Goal: Task Accomplishment & Management: Use online tool/utility

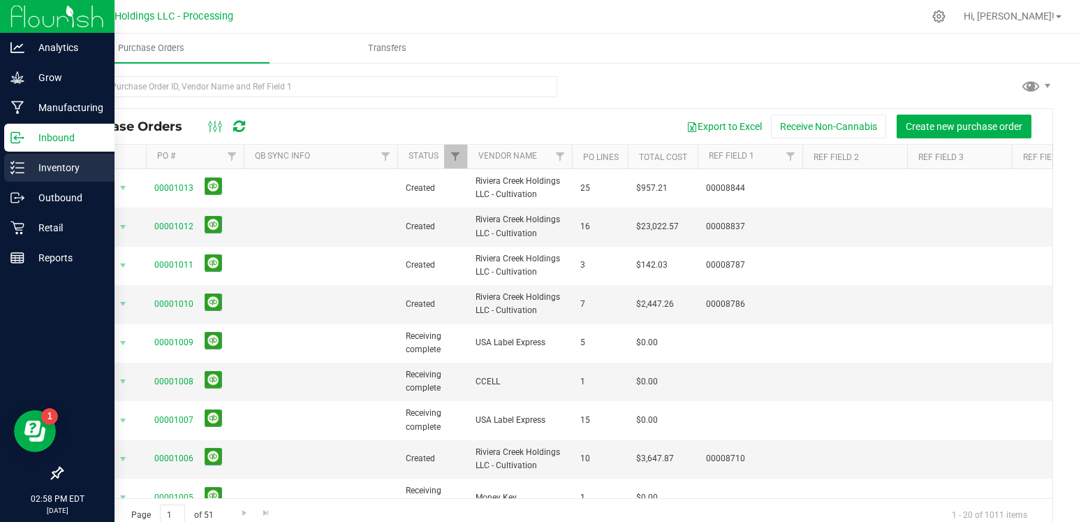
click at [47, 165] on p "Inventory" at bounding box center [66, 167] width 84 height 17
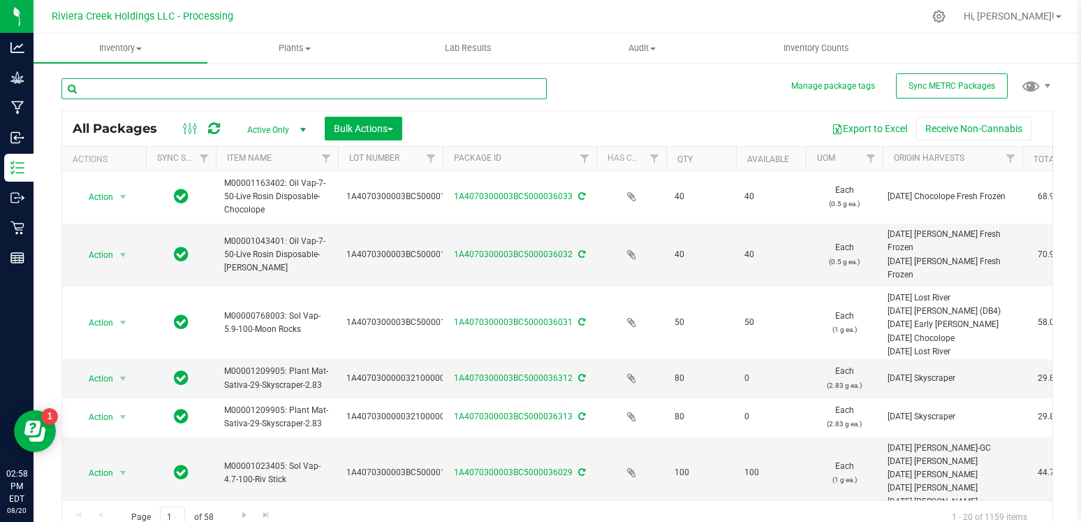
click at [237, 87] on input "text" at bounding box center [303, 88] width 485 height 21
type input "37001"
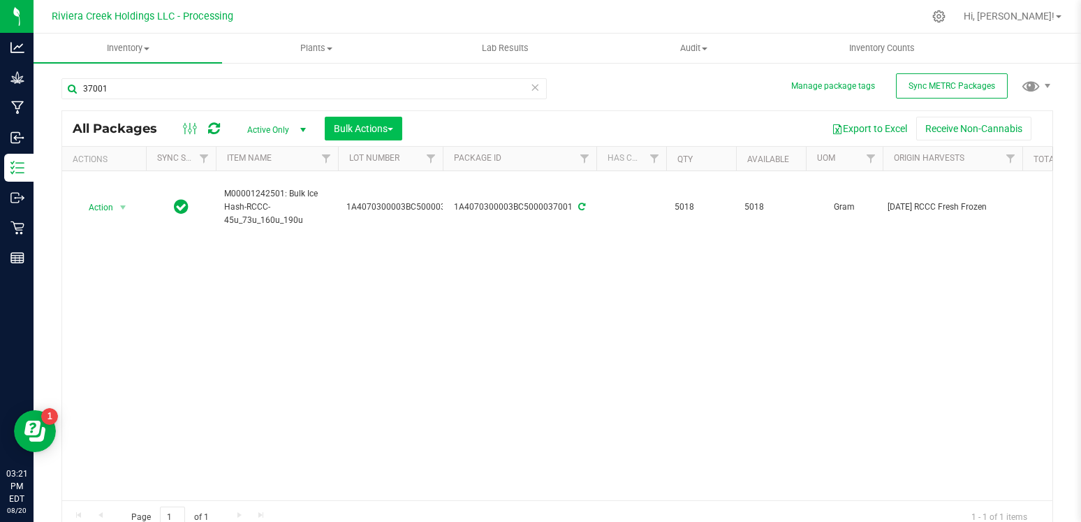
click at [390, 132] on span "Bulk Actions" at bounding box center [363, 128] width 59 height 11
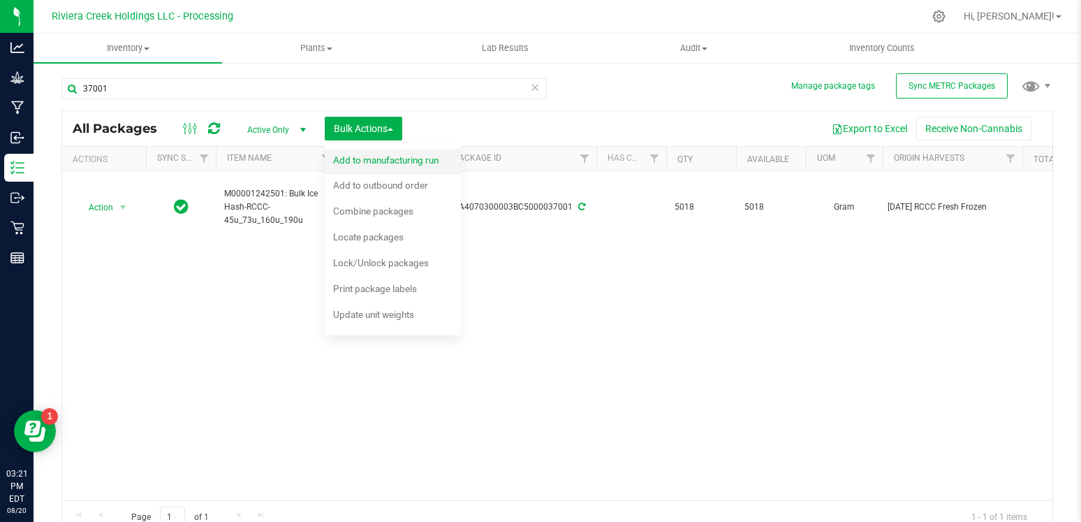
click at [398, 163] on span "Add to manufacturing run" at bounding box center [385, 159] width 105 height 11
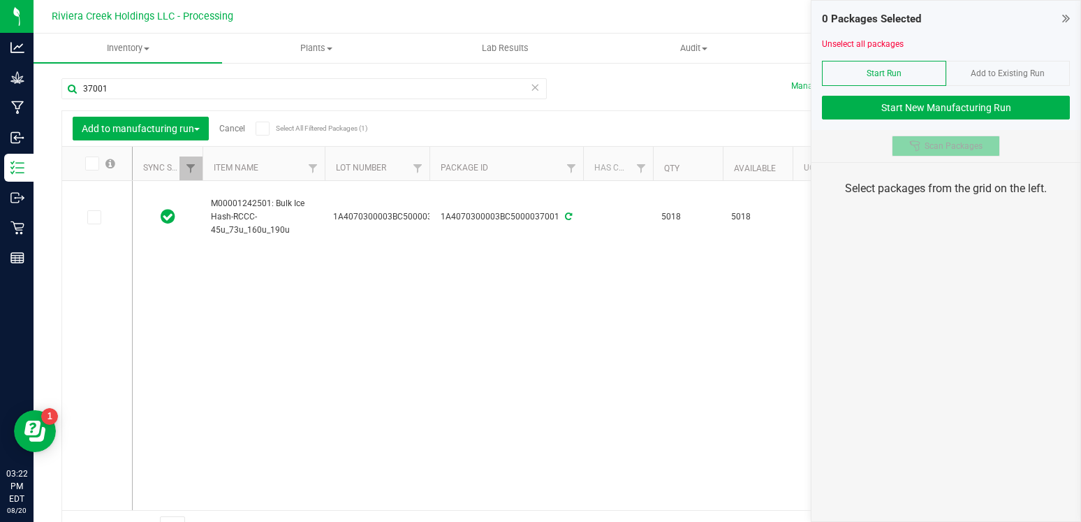
click at [929, 145] on span "Scan Packages" at bounding box center [953, 145] width 58 height 11
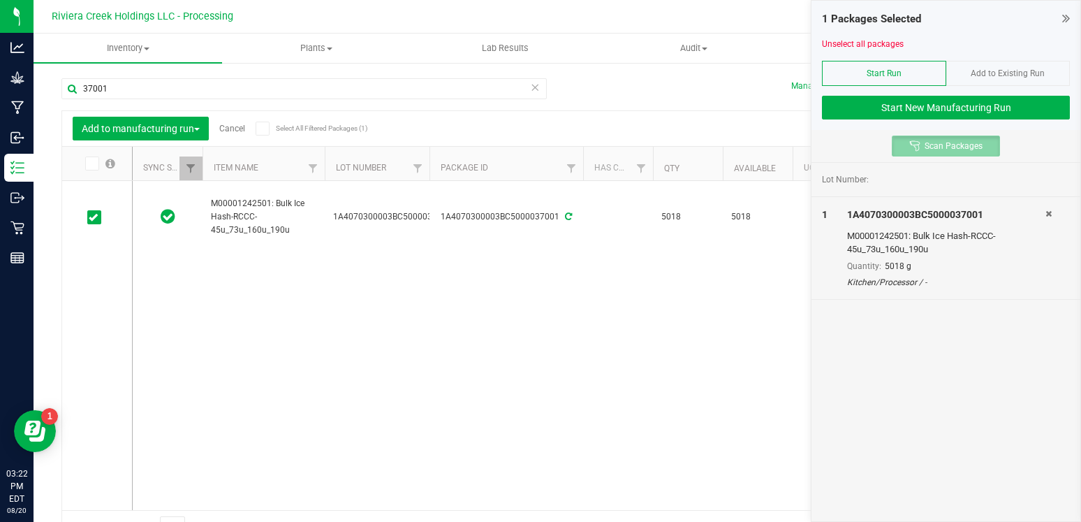
click at [929, 145] on span "Scan Packages" at bounding box center [953, 145] width 58 height 11
click at [961, 109] on button "Start New Manufacturing Run" at bounding box center [946, 108] width 248 height 24
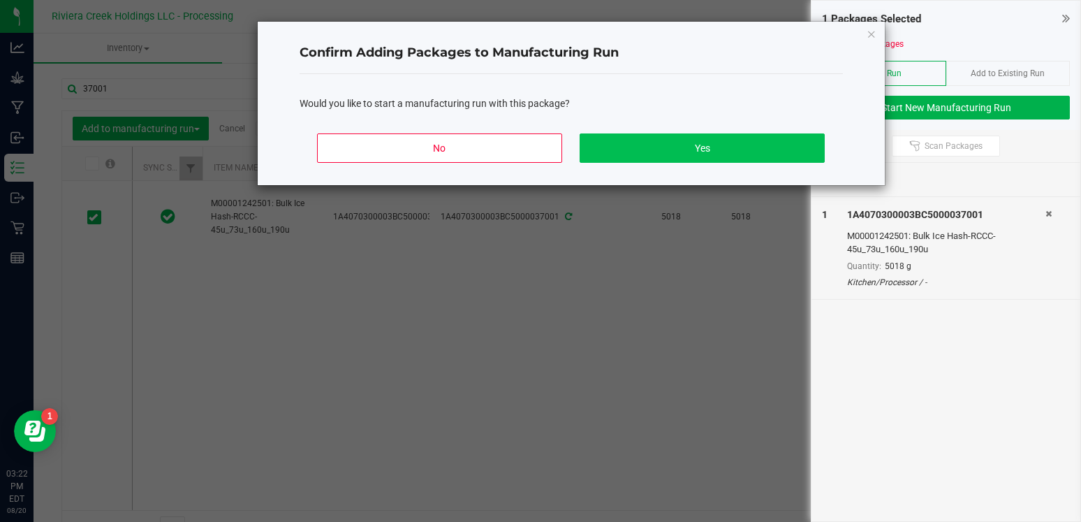
click at [758, 147] on button "Yes" at bounding box center [702, 147] width 244 height 29
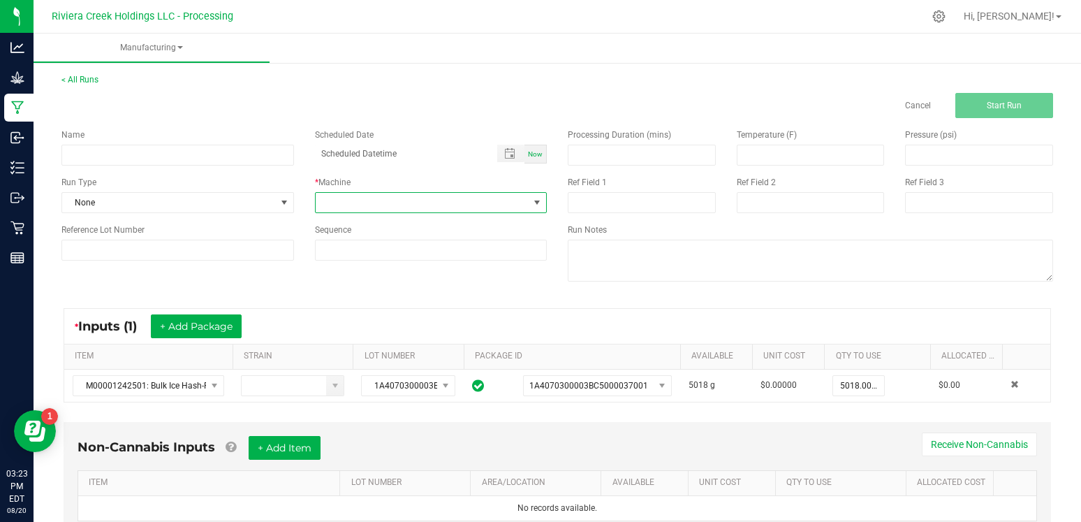
click at [391, 201] on span at bounding box center [423, 203] width 214 height 20
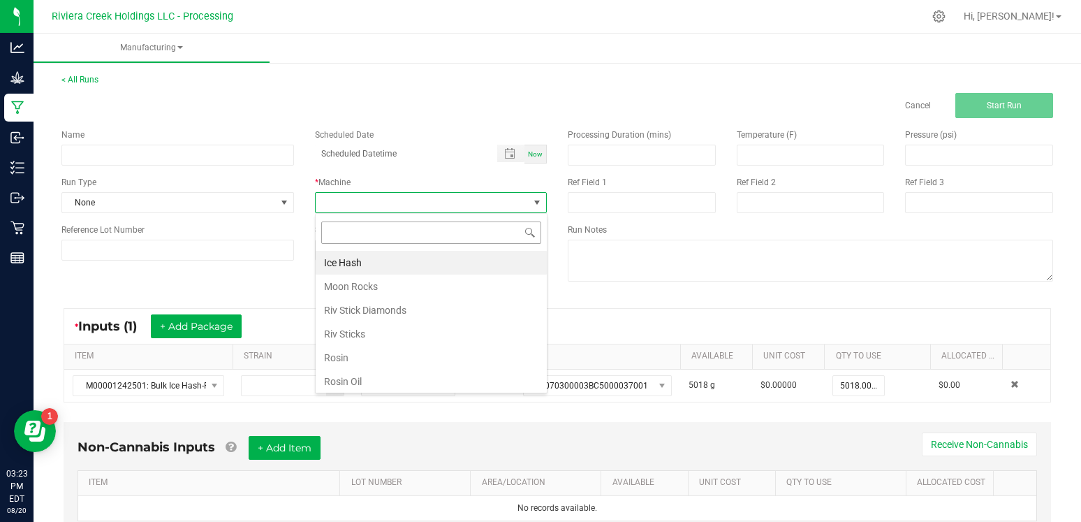
scroll to position [21, 232]
click at [349, 355] on li "Rosin" at bounding box center [431, 358] width 231 height 24
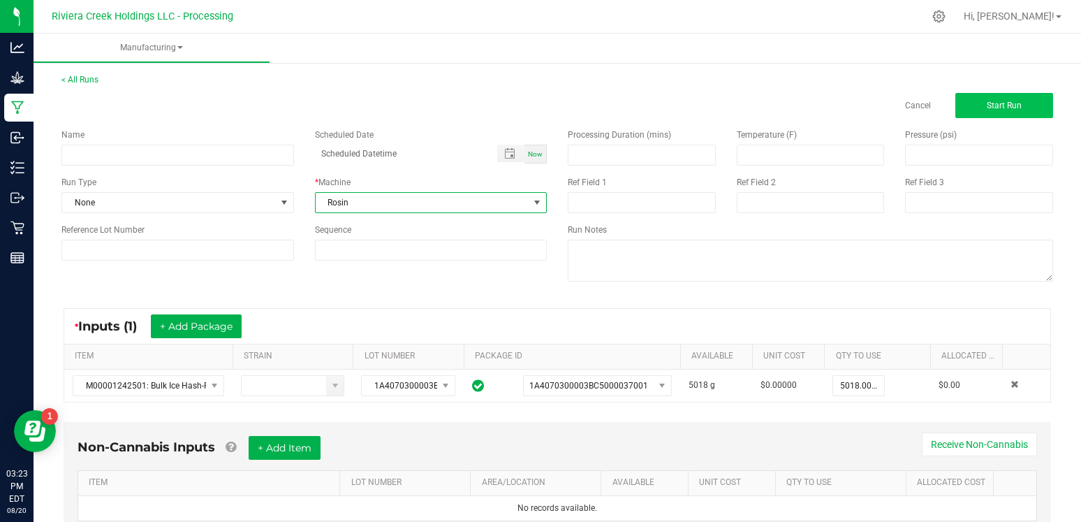
click at [998, 99] on button "Start Run" at bounding box center [1004, 105] width 98 height 25
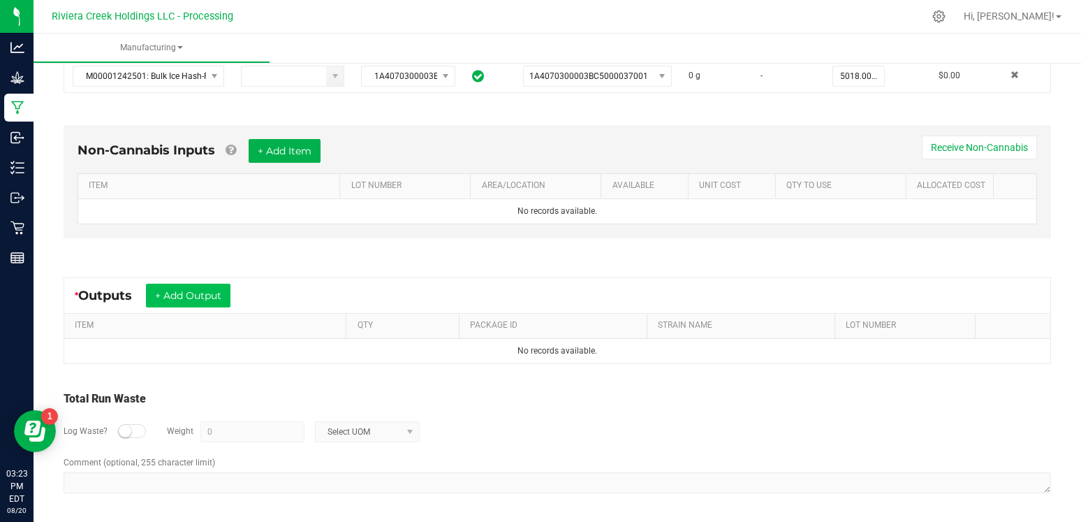
scroll to position [327, 0]
click at [177, 288] on button "+ Add Output" at bounding box center [188, 296] width 84 height 24
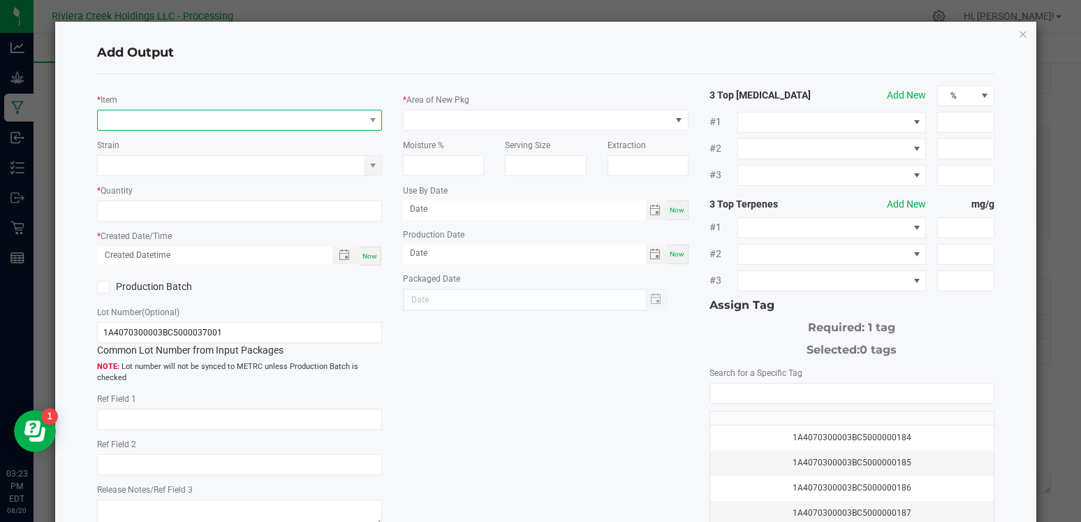
click at [228, 120] on span "NO DATA FOUND" at bounding box center [231, 120] width 266 height 20
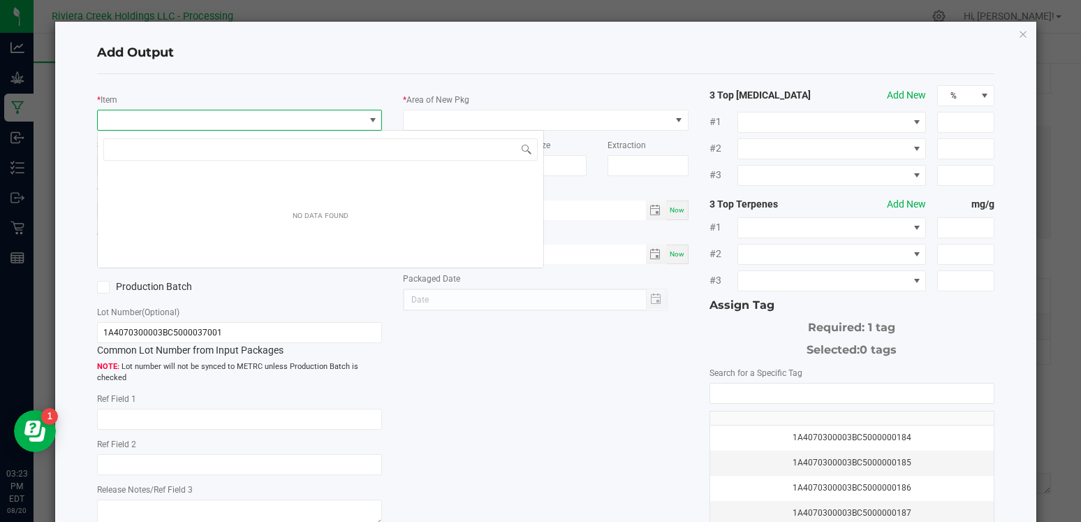
scroll to position [21, 285]
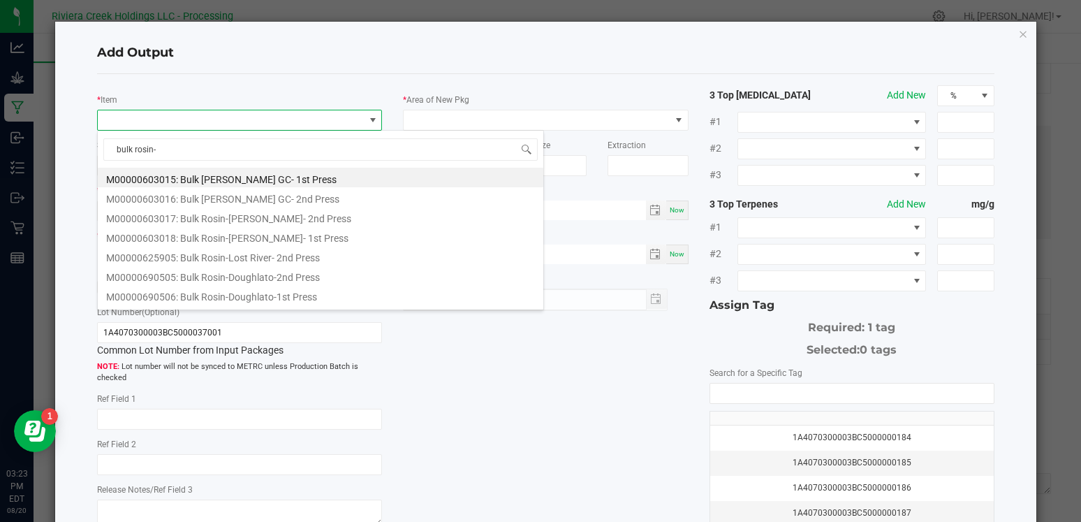
type input "bulk rosin-r"
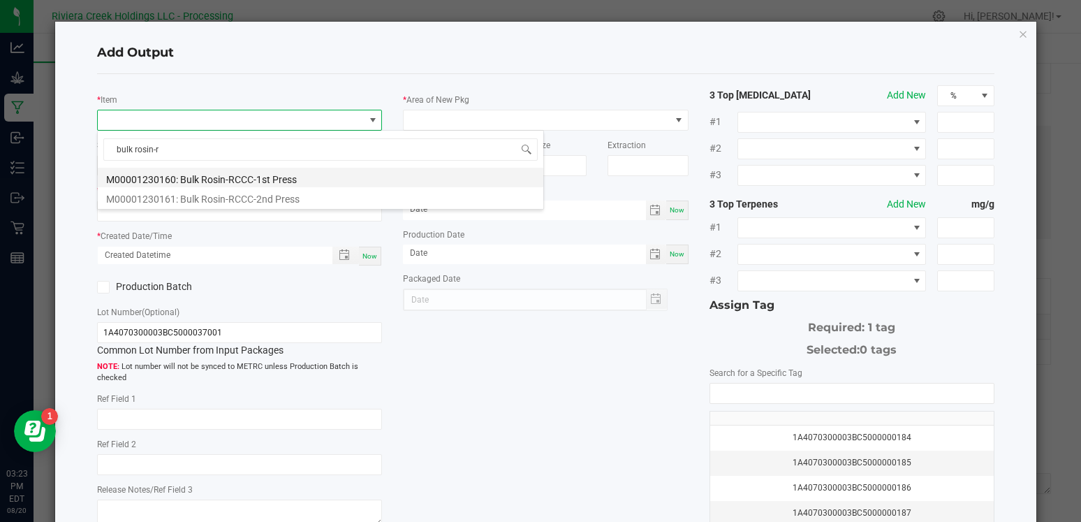
click at [256, 183] on li "M00001230160: Bulk Rosin-RCCC-1st Press" at bounding box center [320, 178] width 445 height 20
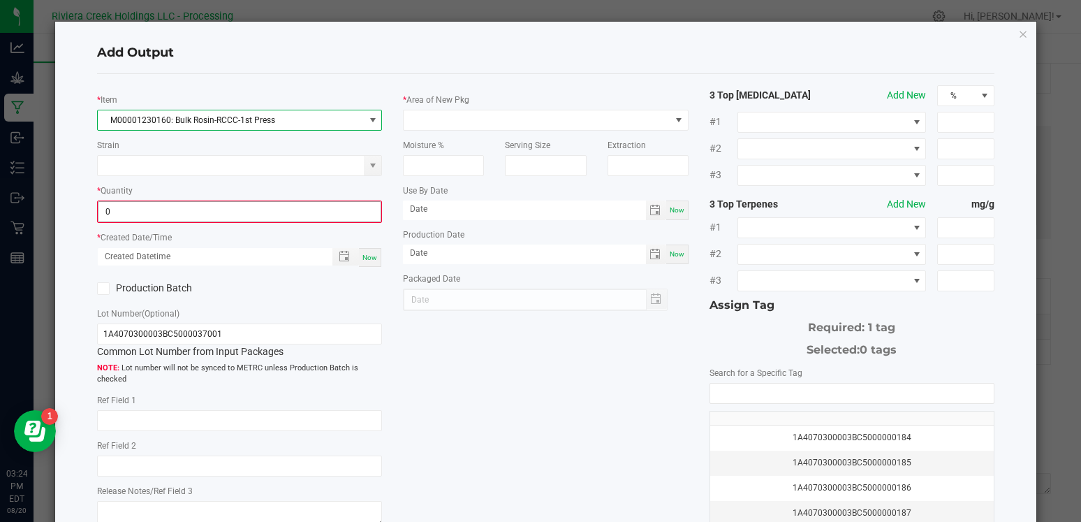
click at [156, 212] on input "0" at bounding box center [239, 212] width 282 height 20
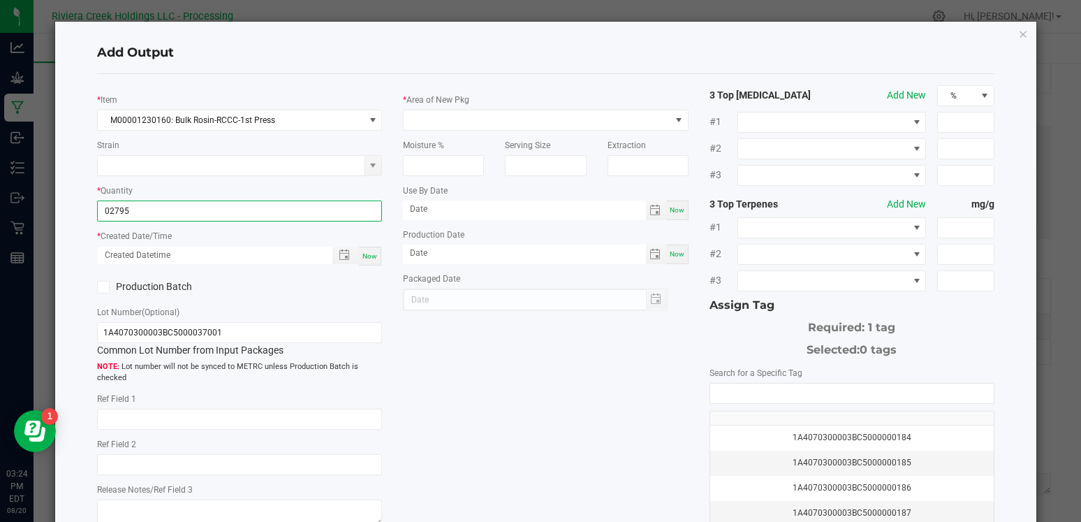
type input "2795.0000 g"
click at [202, 233] on div "* Created Date/Time Now" at bounding box center [239, 247] width 285 height 38
click at [366, 261] on div "Now" at bounding box center [370, 255] width 22 height 19
type input "[DATE] 3:24 PM"
type input "[DATE]"
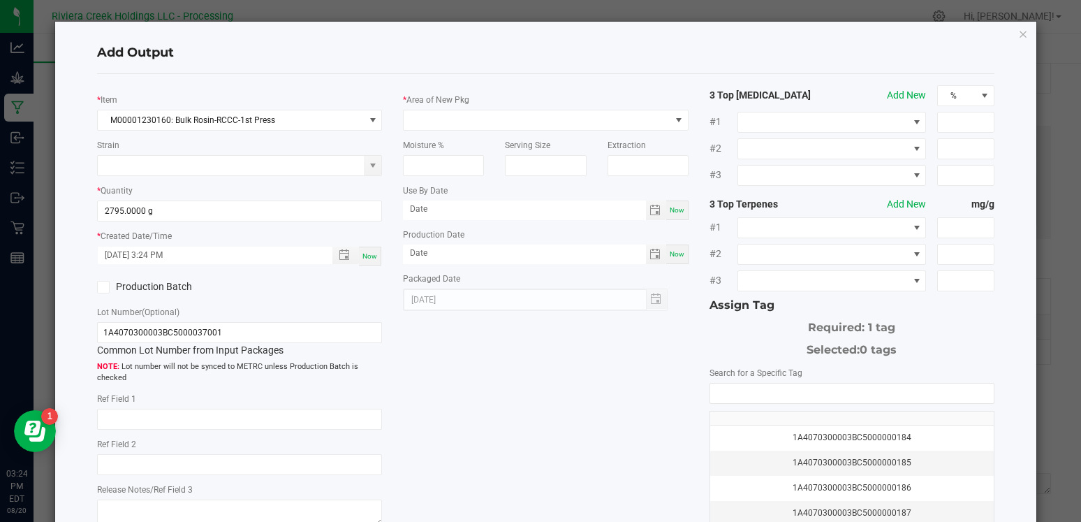
click at [103, 287] on icon at bounding box center [103, 287] width 9 height 0
click at [0, 0] on input "Production Batch" at bounding box center [0, 0] width 0 height 0
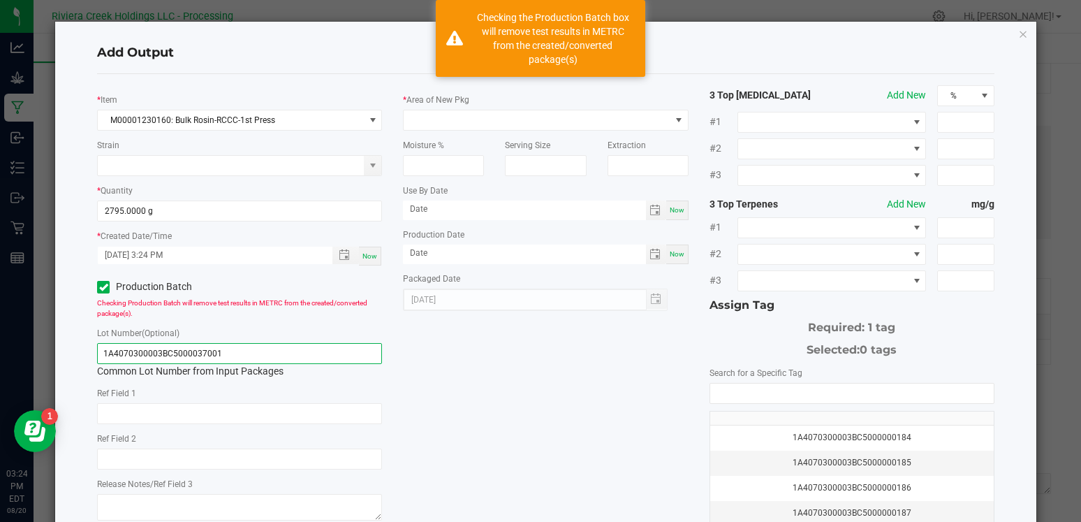
drag, startPoint x: 250, startPoint y: 355, endPoint x: 75, endPoint y: 337, distance: 176.2
click at [75, 337] on div "Add Output * Item M00001230160: Bulk Rosin-RCCC-1st Press Strain * Quantity 279…" at bounding box center [545, 334] width 981 height 624
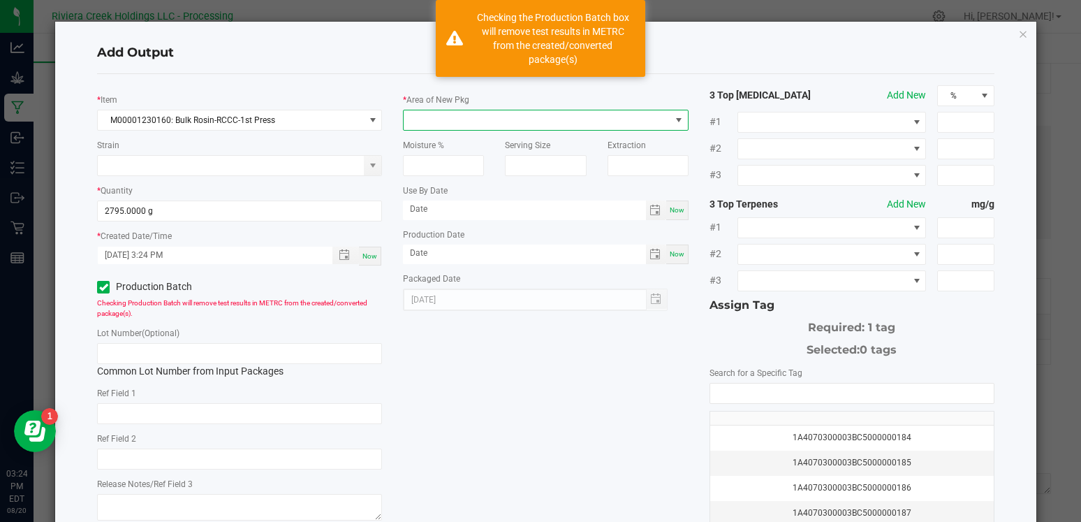
click at [459, 118] on span at bounding box center [537, 120] width 266 height 20
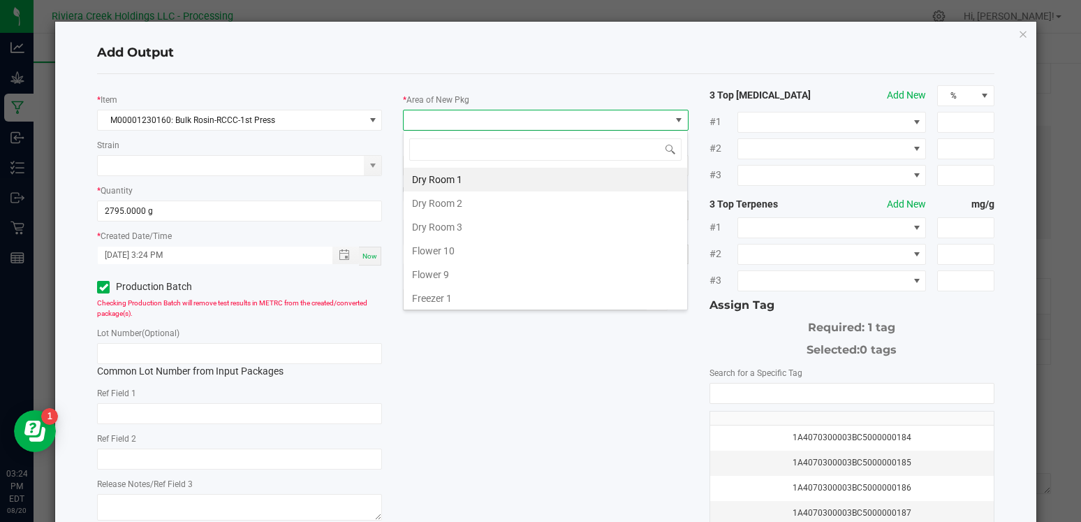
type input "k"
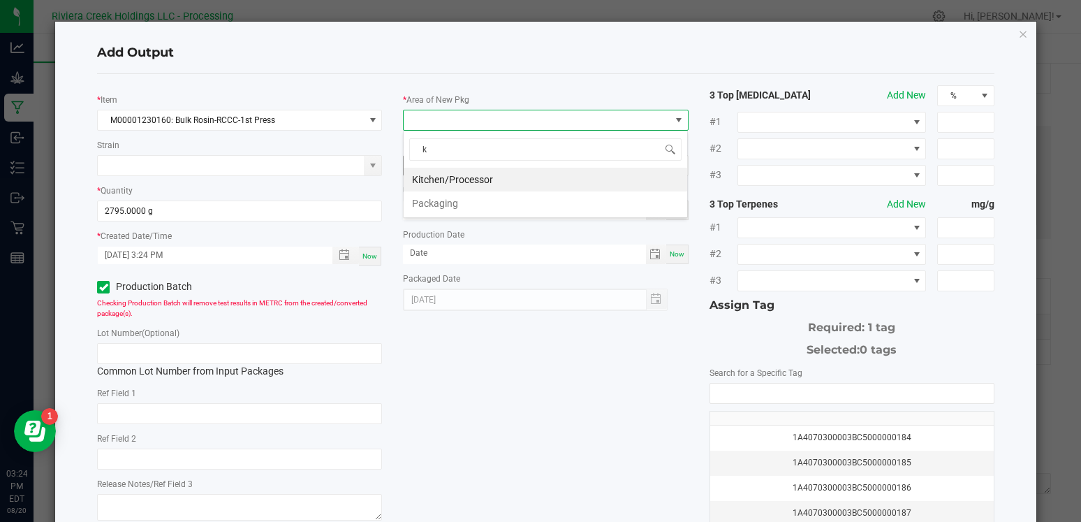
click at [448, 180] on li "Kitchen/Processor" at bounding box center [545, 180] width 283 height 24
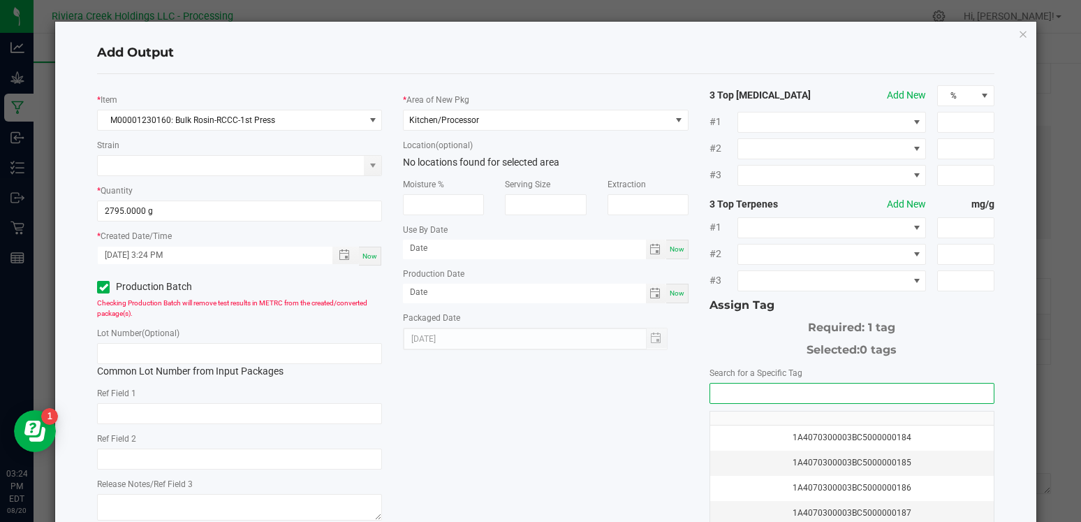
click at [730, 391] on input "NO DATA FOUND" at bounding box center [851, 393] width 283 height 20
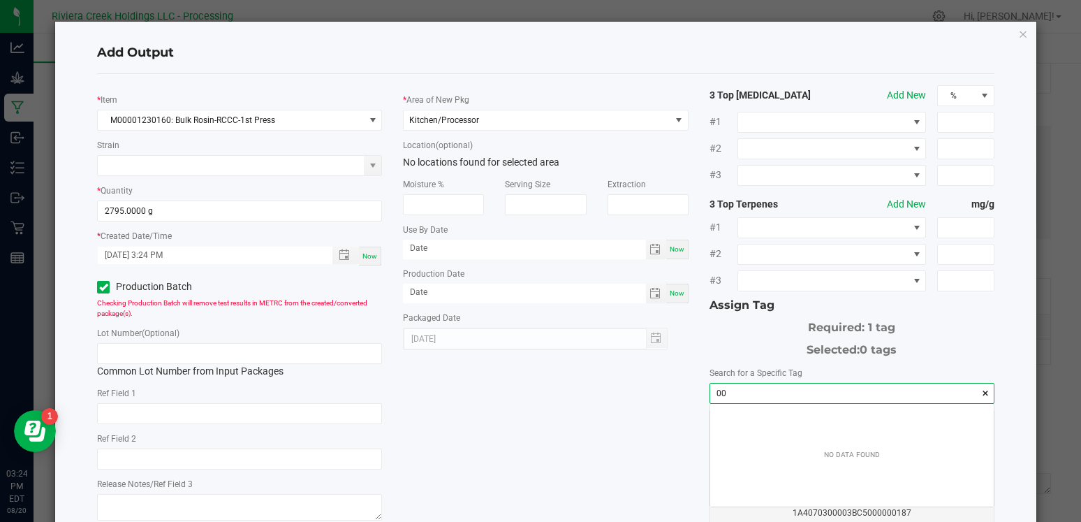
scroll to position [20, 283]
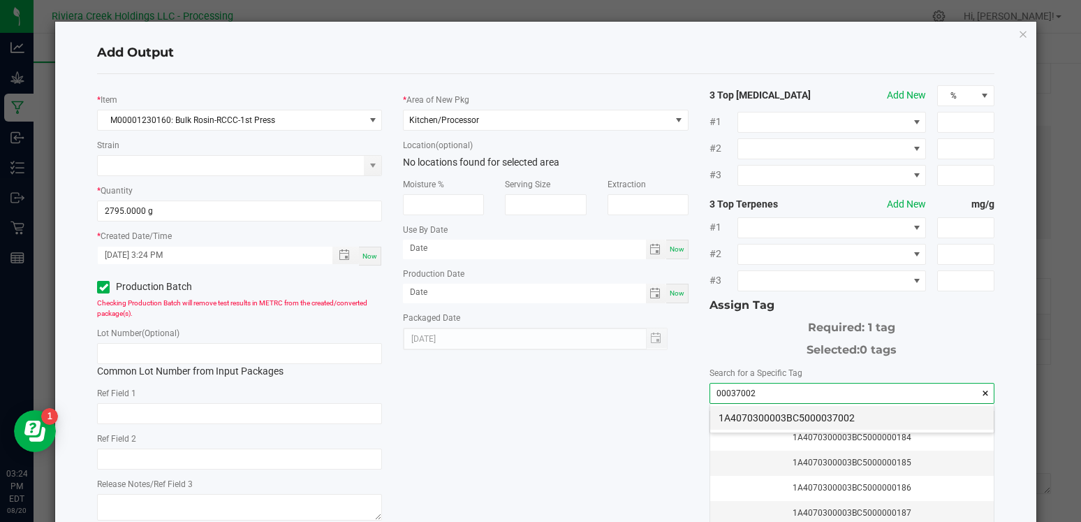
click at [782, 418] on li "1A4070300003BC5000037002" at bounding box center [851, 418] width 283 height 24
type input "1A4070300003BC5000037002"
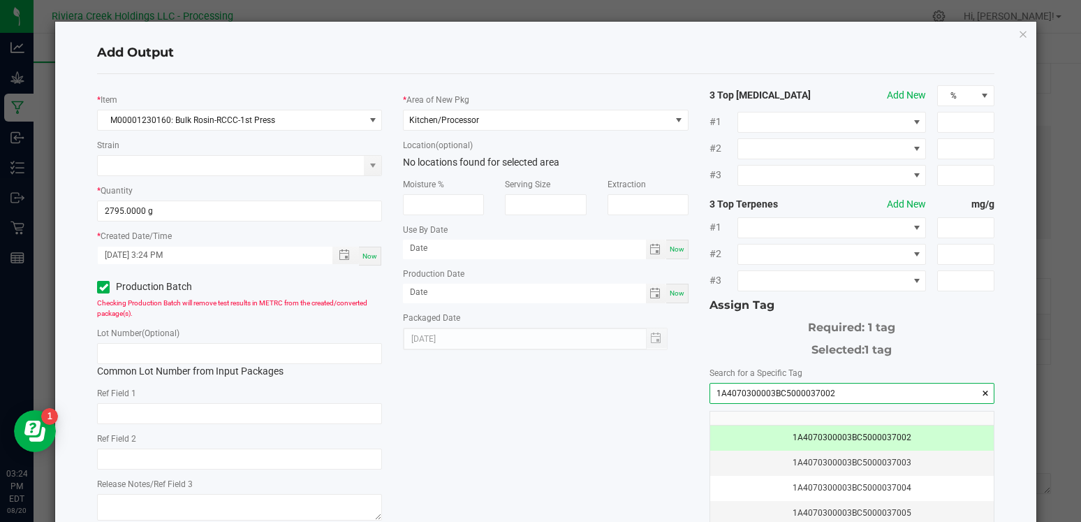
drag, startPoint x: 846, startPoint y: 394, endPoint x: 698, endPoint y: 386, distance: 148.9
click at [690, 387] on div "* Item M00001230160: Bulk Rosin-RCCC-1st Press Strain * Quantity 2795.0000 g * …" at bounding box center [546, 335] width 918 height 501
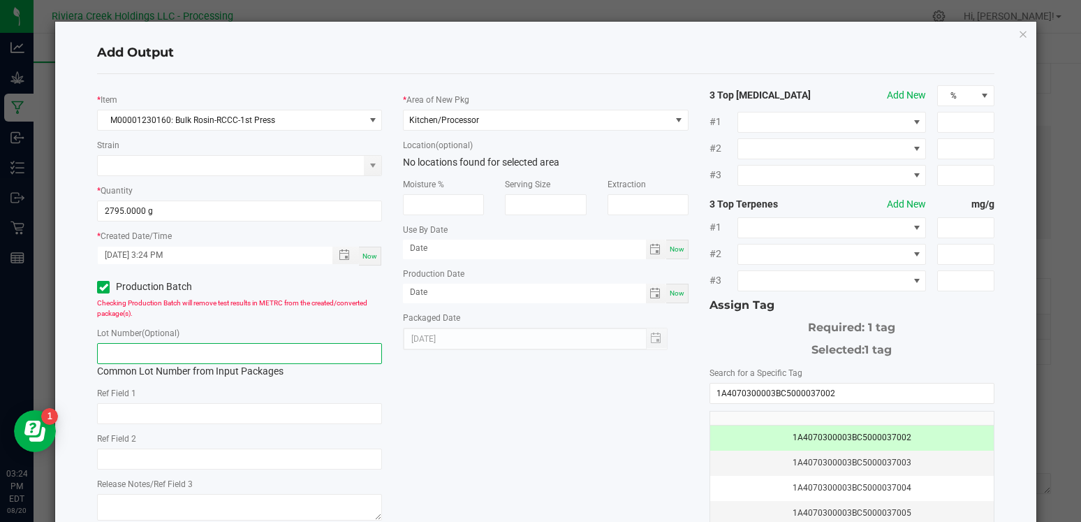
paste input "1A4070300003BC5000037002"
type input "1A4070300003BC5000037002"
click at [520, 405] on div "* Item M00001230160: Bulk Rosin-RCCC-1st Press Strain * Quantity 2795.0000 g * …" at bounding box center [546, 335] width 918 height 501
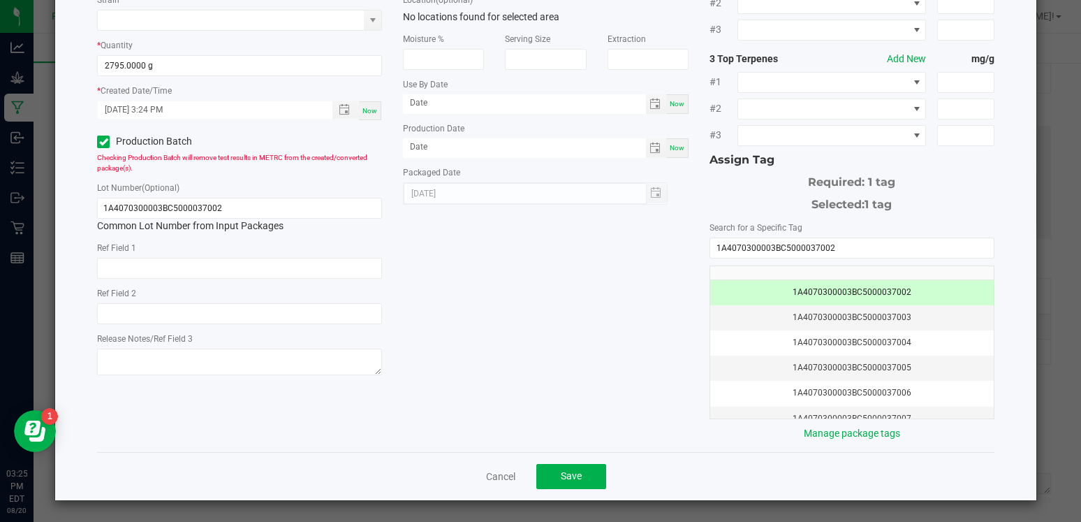
scroll to position [145, 0]
click at [560, 473] on button "Save" at bounding box center [571, 476] width 70 height 25
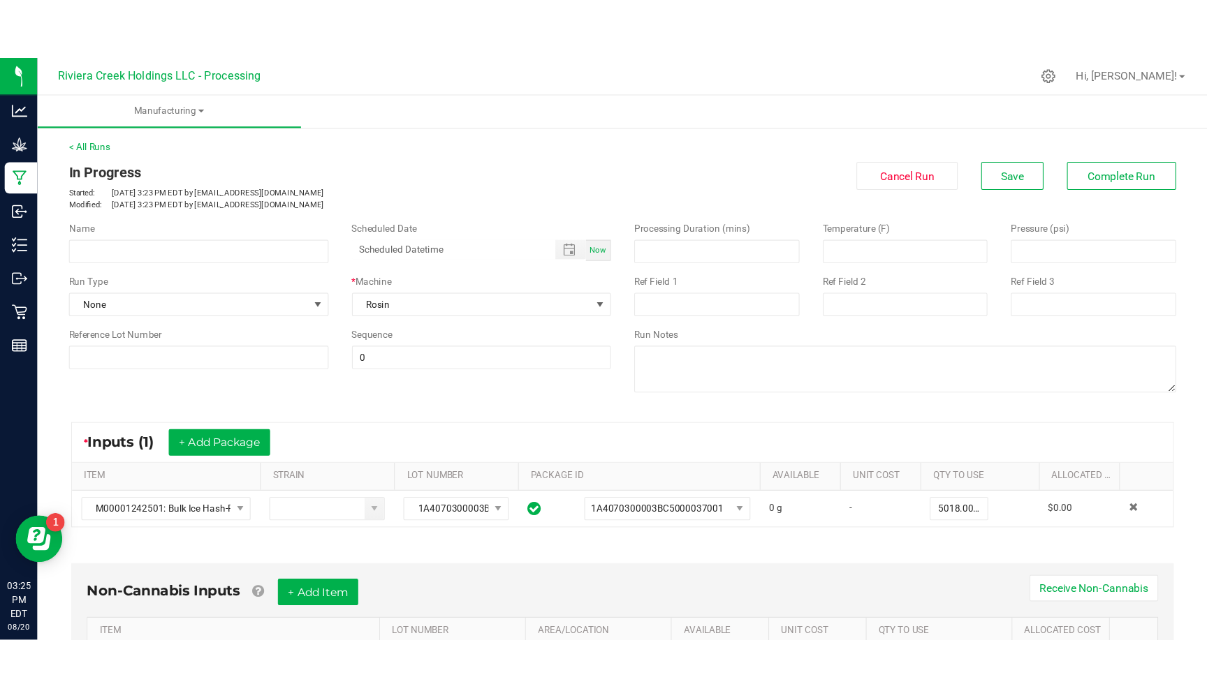
scroll to position [0, 0]
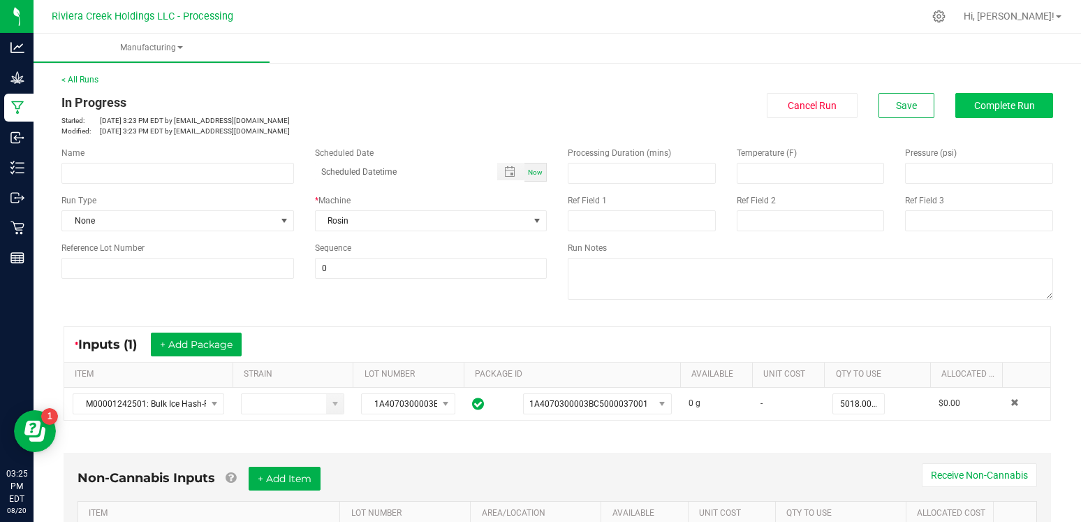
click at [1001, 110] on span "Complete Run" at bounding box center [1004, 105] width 61 height 11
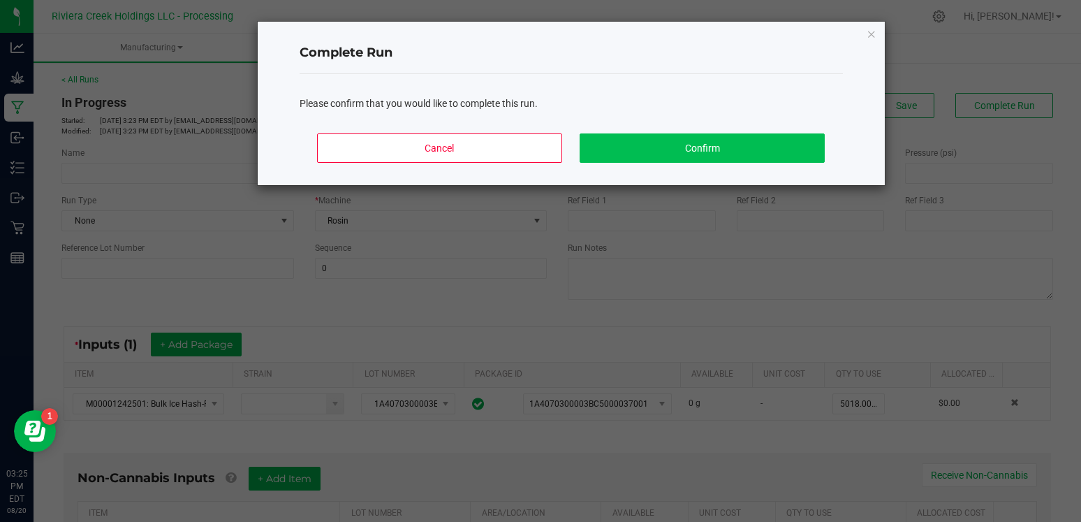
click at [639, 145] on button "Confirm" at bounding box center [702, 147] width 244 height 29
